Goal: Information Seeking & Learning: Find specific fact

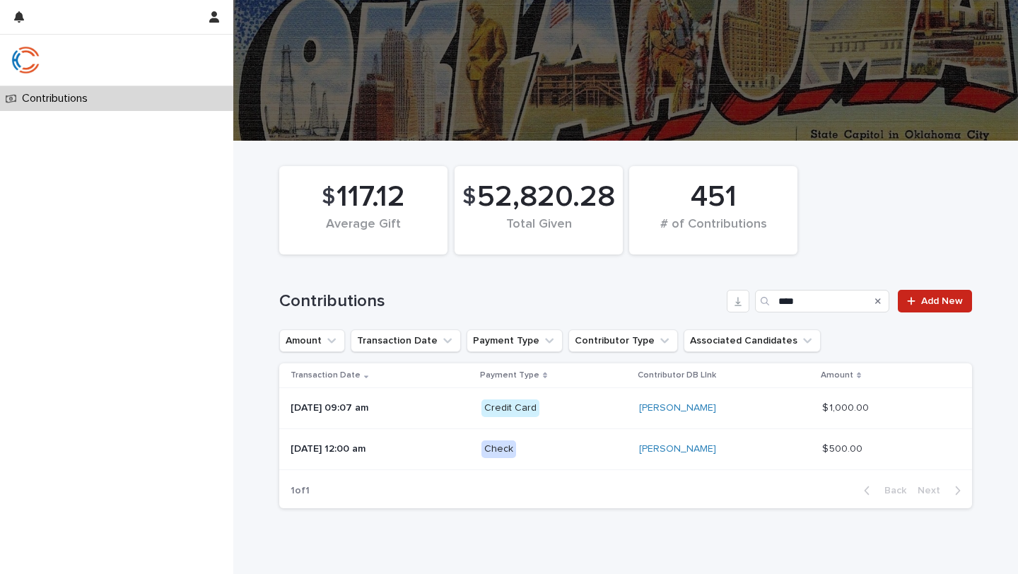
type input "****"
click at [878, 301] on icon "Search" at bounding box center [878, 301] width 6 height 6
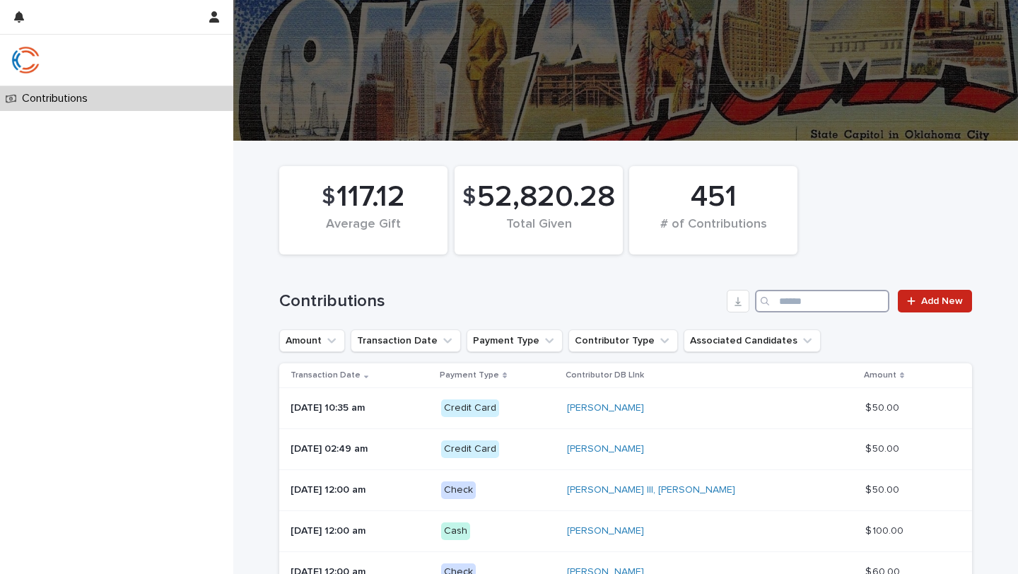
click at [878, 301] on input "Search" at bounding box center [822, 301] width 134 height 23
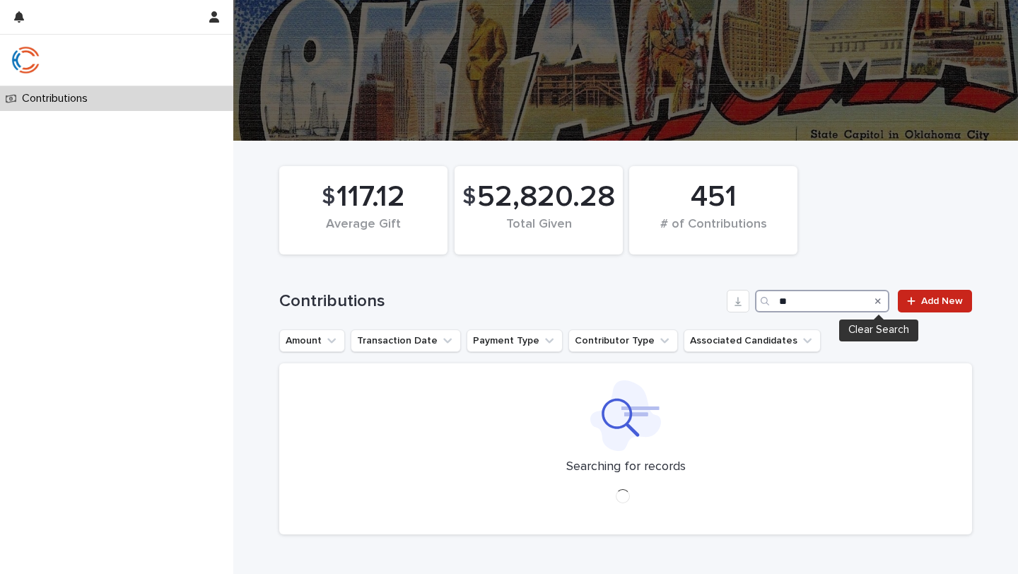
type input "*"
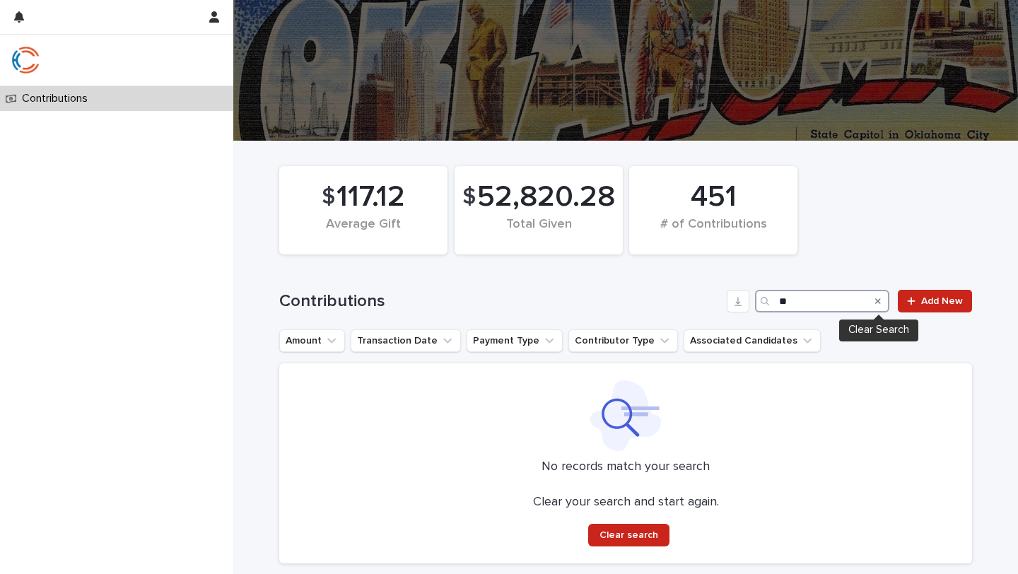
type input "*"
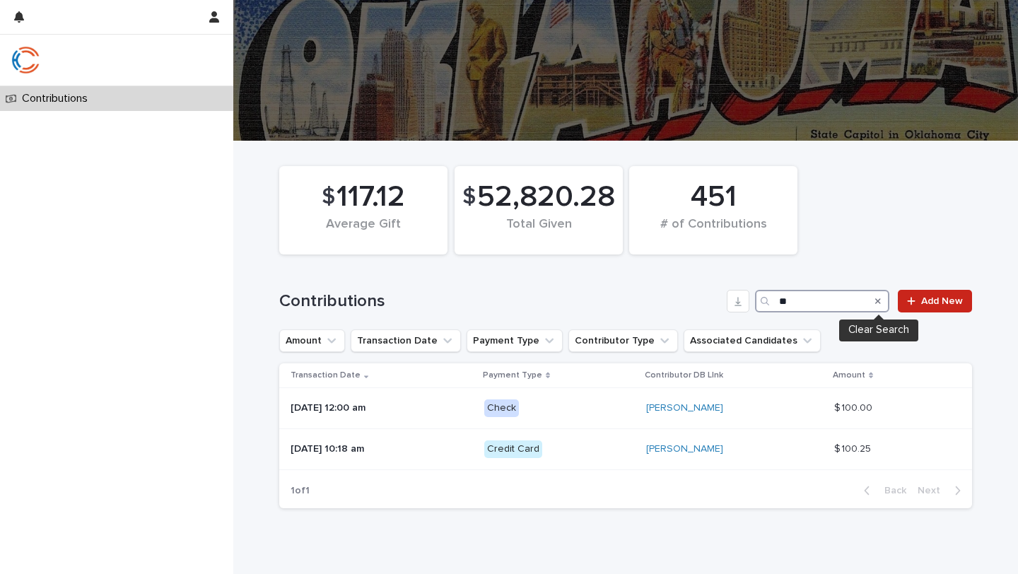
type input "*"
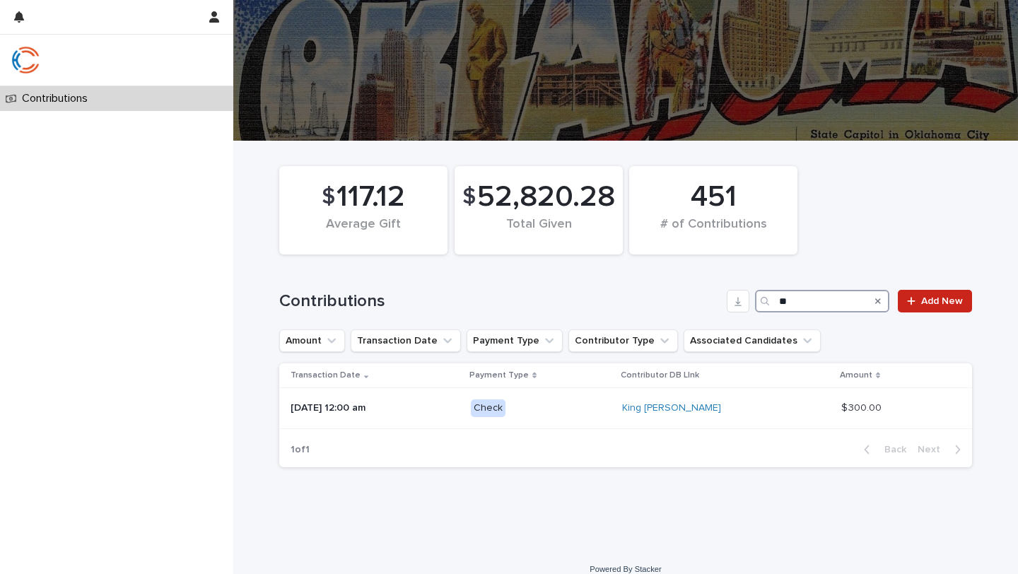
type input "*"
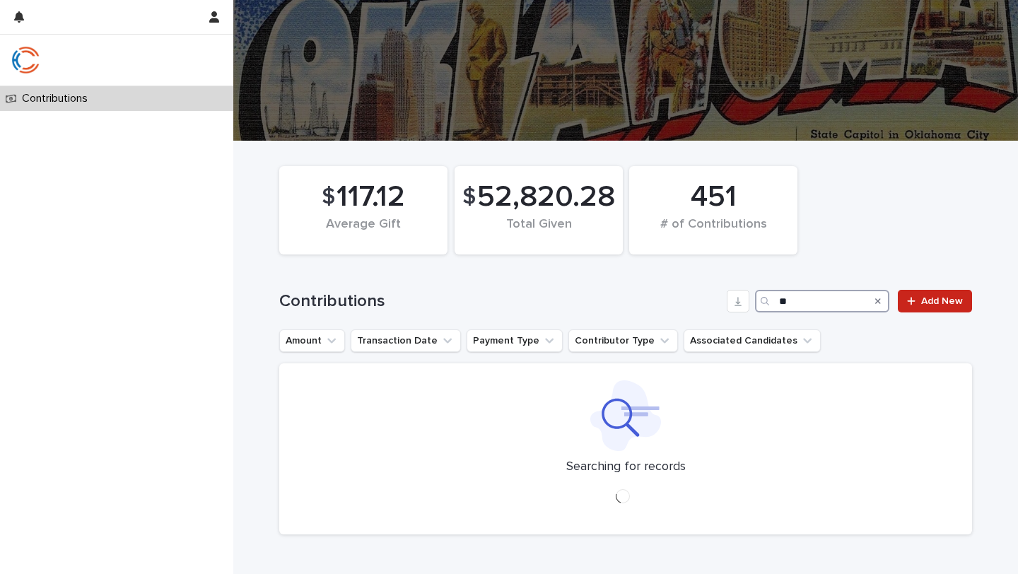
type input "*"
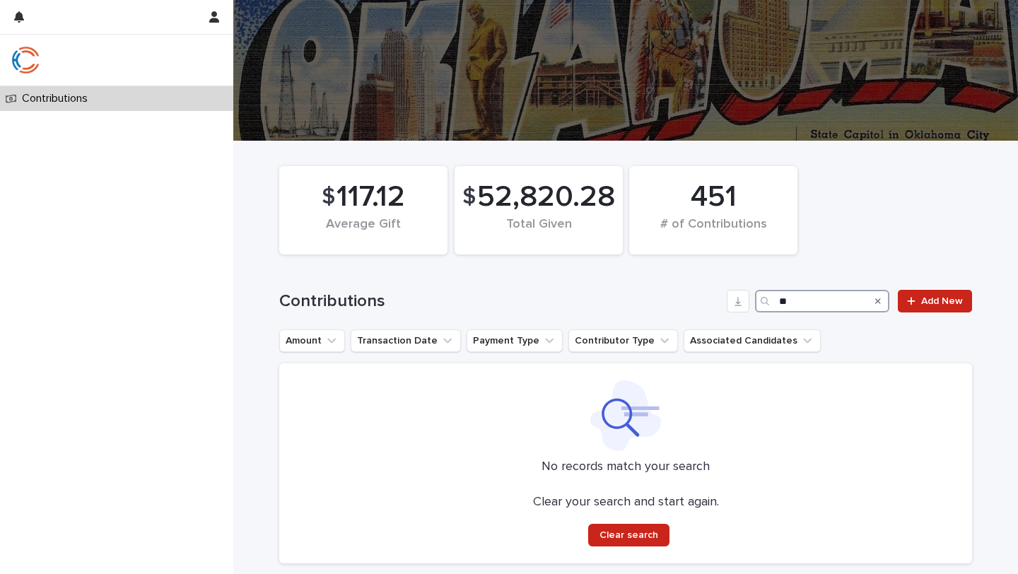
type input "*"
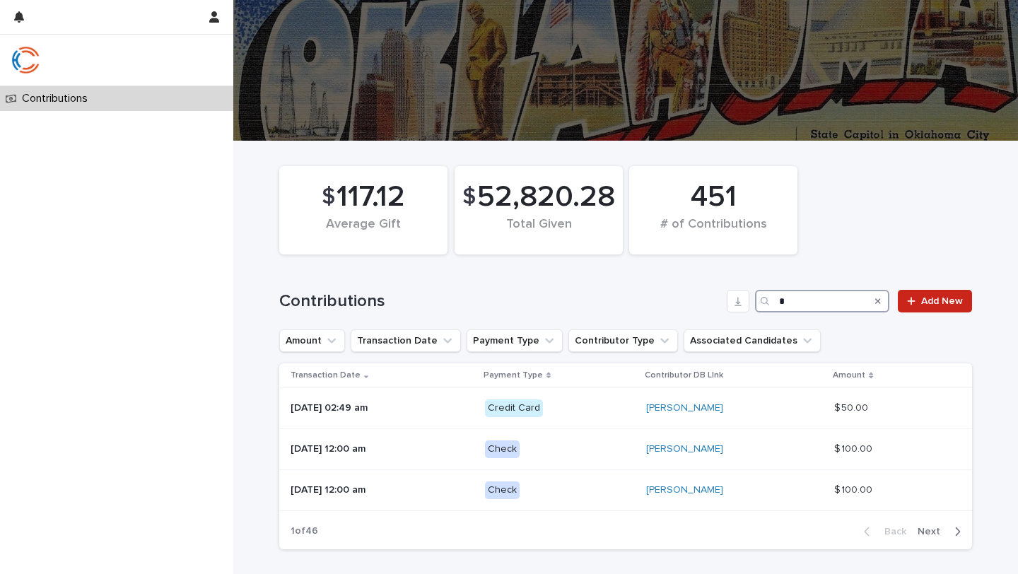
type input "*"
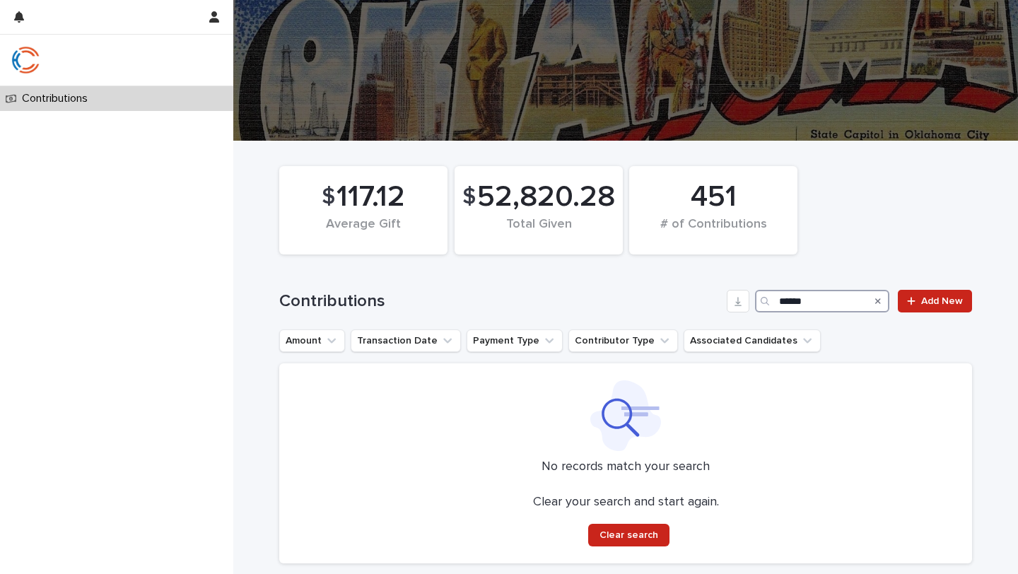
type input "******"
